Goal: Information Seeking & Learning: Learn about a topic

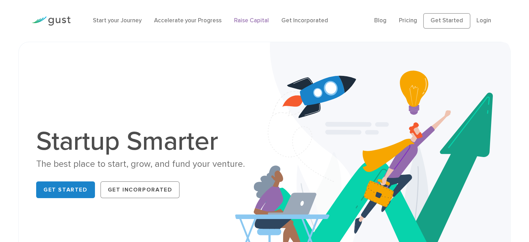
click at [255, 18] on link "Raise Capital" at bounding box center [251, 20] width 35 height 7
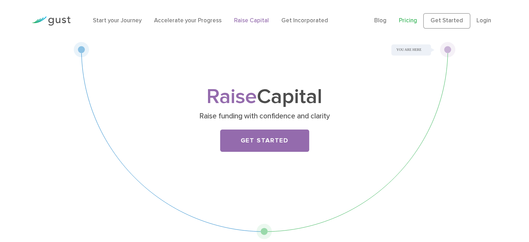
click at [413, 22] on link "Pricing" at bounding box center [408, 20] width 18 height 7
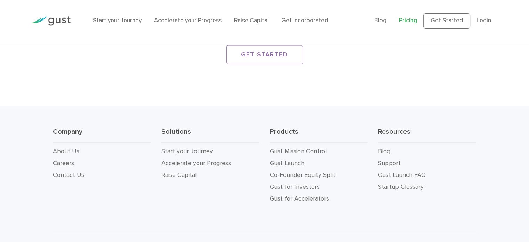
scroll to position [1282, 0]
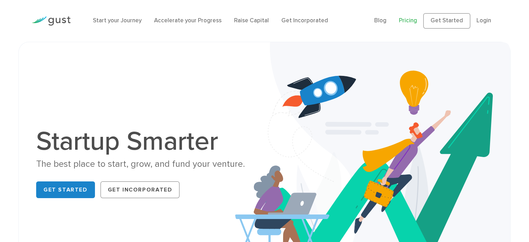
click at [406, 21] on link "Pricing" at bounding box center [408, 20] width 18 height 7
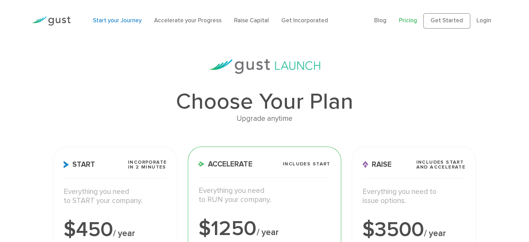
click at [133, 22] on link "Start your Journey" at bounding box center [117, 20] width 49 height 7
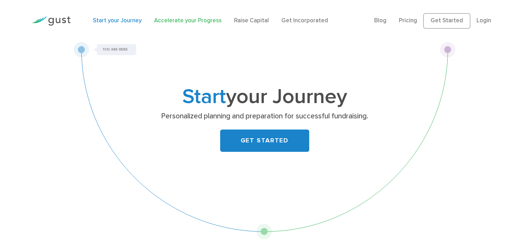
click at [208, 21] on link "Accelerate your Progress" at bounding box center [188, 20] width 68 height 7
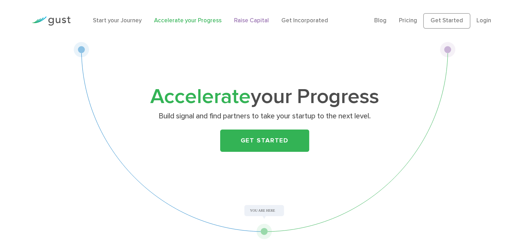
click at [264, 17] on link "Raise Capital" at bounding box center [251, 20] width 35 height 7
